Goal: Task Accomplishment & Management: Use online tool/utility

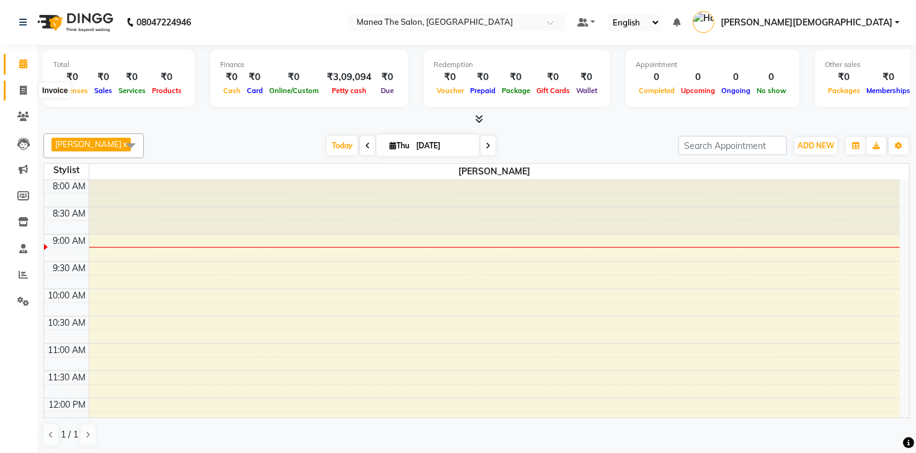
click at [25, 86] on icon at bounding box center [23, 90] width 7 height 9
select select "service"
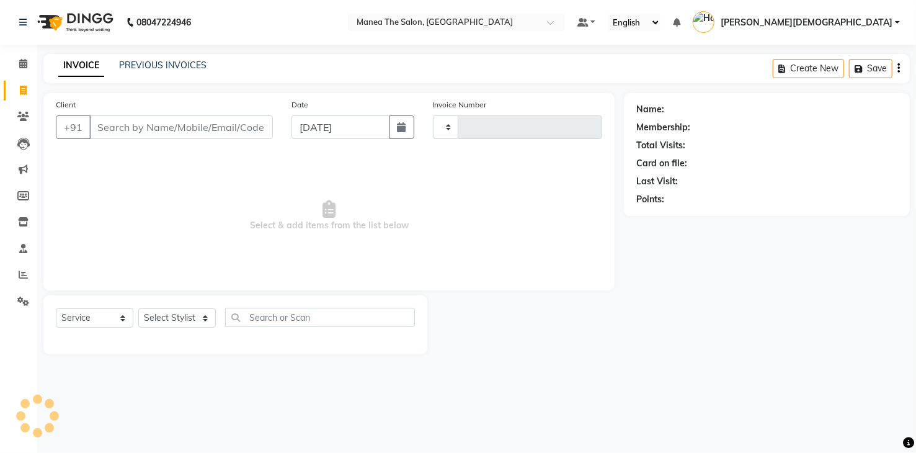
type input "1776"
select select "5481"
